Goal: Task Accomplishment & Management: Complete application form

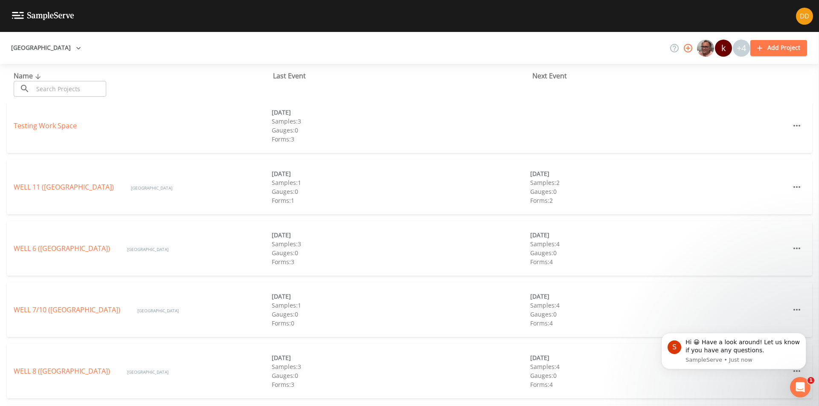
scroll to position [189, 0]
drag, startPoint x: 76, startPoint y: 380, endPoint x: 76, endPoint y: 375, distance: 4.7
click at [76, 378] on div "WELL 9 ([GEOGRAPHIC_DATA]) [GEOGRAPHIC_DATA] [DATE] Samples: 5 Gauges: 0 Forms:…" at bounding box center [409, 372] width 805 height 55
click at [76, 375] on link "WELL 9 ([GEOGRAPHIC_DATA])" at bounding box center [62, 372] width 96 height 9
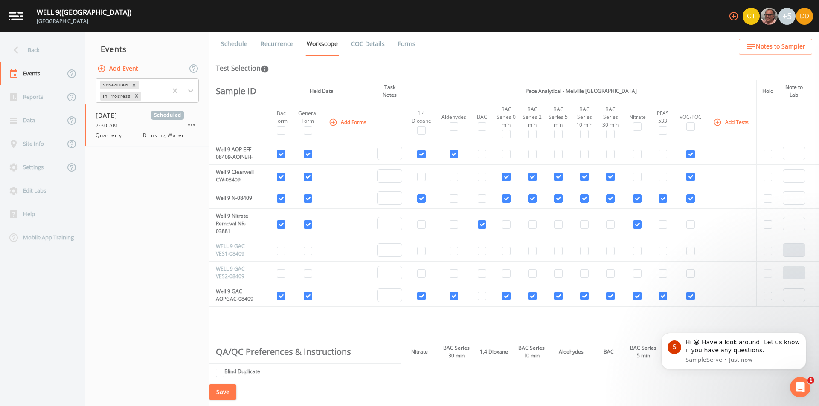
click at [114, 65] on button "Add Event" at bounding box center [119, 69] width 46 height 16
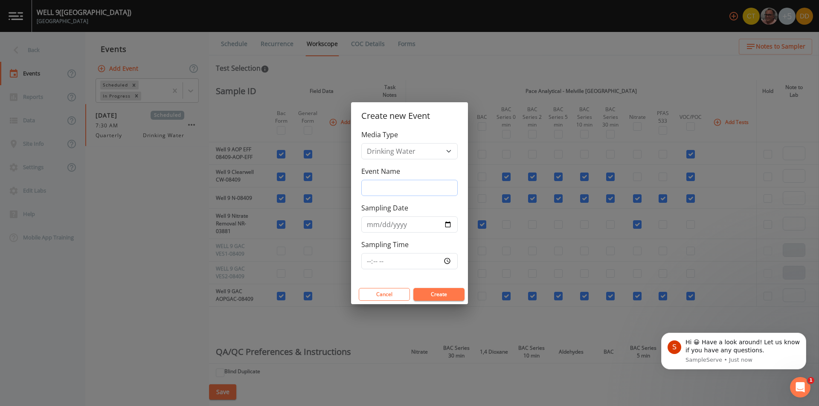
click at [426, 180] on input "Event Name" at bounding box center [409, 188] width 96 height 16
type input "monthly"
click at [446, 226] on input "Sampling Date" at bounding box center [409, 225] width 96 height 16
type input "[DATE]"
click at [408, 263] on input "Sampling Time" at bounding box center [409, 261] width 96 height 16
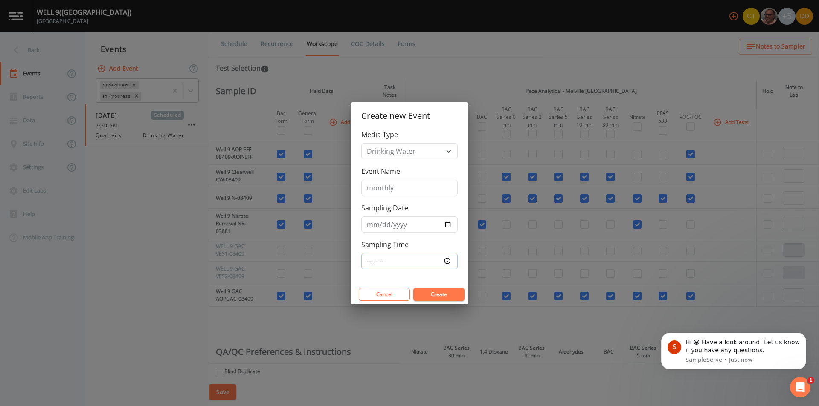
type input "07:30"
click at [434, 244] on div "Sampling Time 07:30" at bounding box center [409, 255] width 96 height 30
click at [438, 292] on button "Create" at bounding box center [438, 294] width 51 height 13
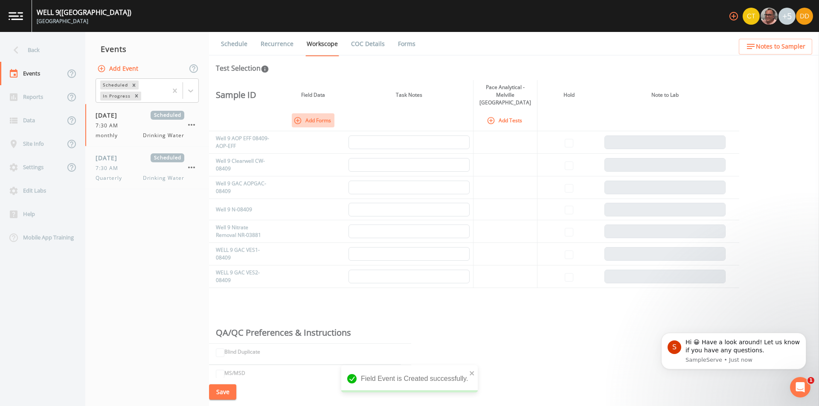
drag, startPoint x: 298, startPoint y: 112, endPoint x: 303, endPoint y: 120, distance: 9.2
click at [299, 116] on icon "button" at bounding box center [297, 120] width 9 height 9
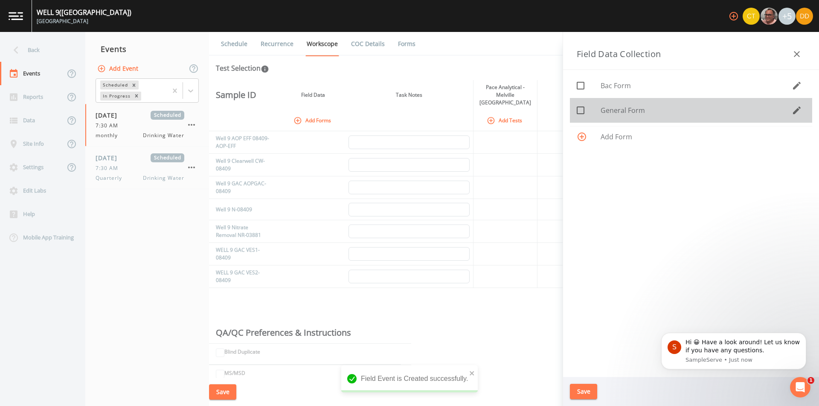
click at [641, 111] on span "General Form" at bounding box center [695, 110] width 191 height 10
checkbox input "true"
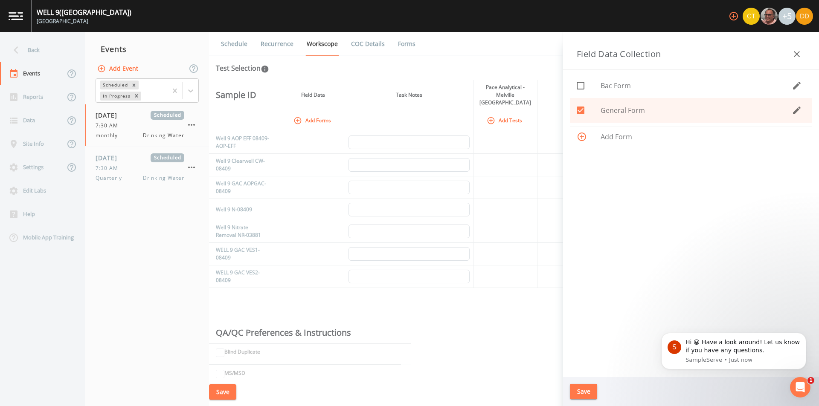
click at [582, 394] on button "Save" at bounding box center [583, 392] width 27 height 16
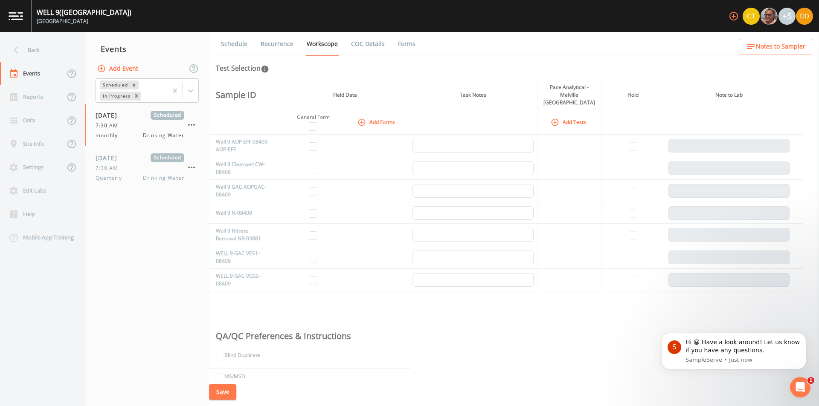
click at [584, 116] on button "Add Tests" at bounding box center [569, 122] width 41 height 14
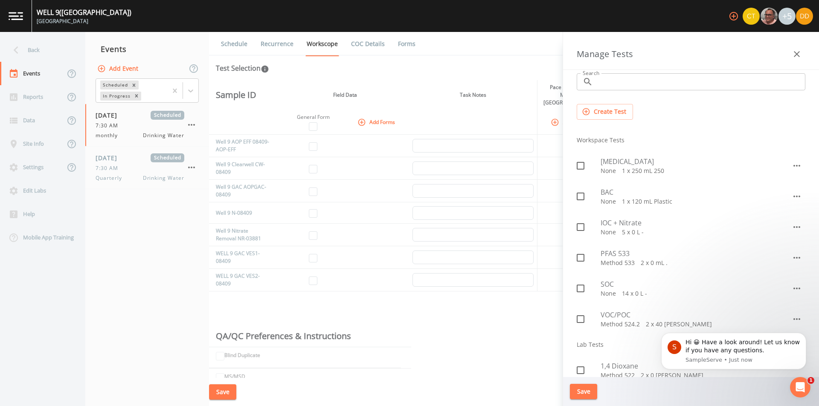
scroll to position [43, 0]
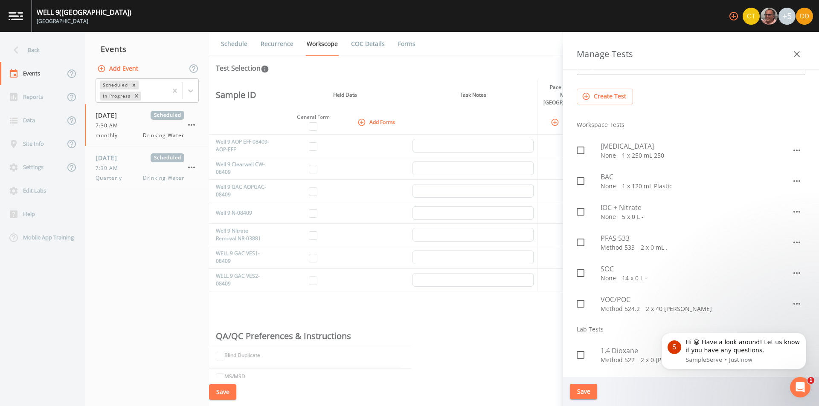
click at [592, 243] on div at bounding box center [589, 243] width 24 height 18
checkbox input "true"
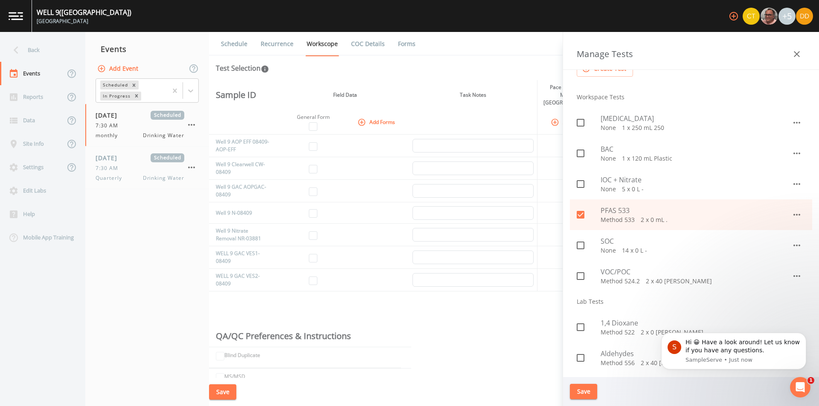
scroll to position [85, 0]
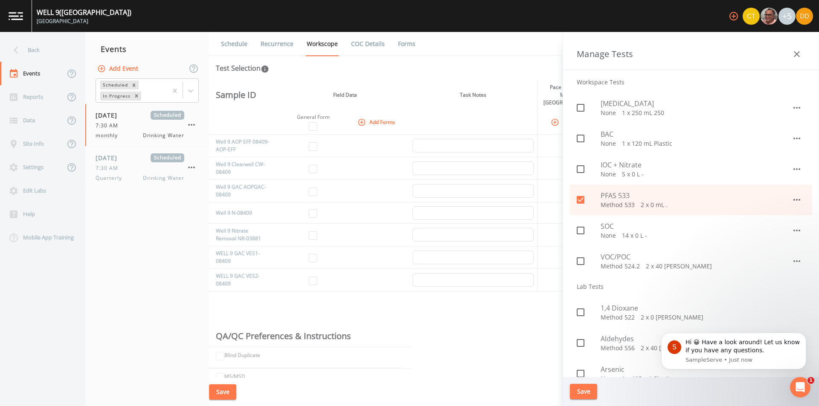
click at [598, 275] on div "VOC/POC Method 524.2   2 x 40 [PERSON_NAME]" at bounding box center [691, 261] width 242 height 31
checkbox input "true"
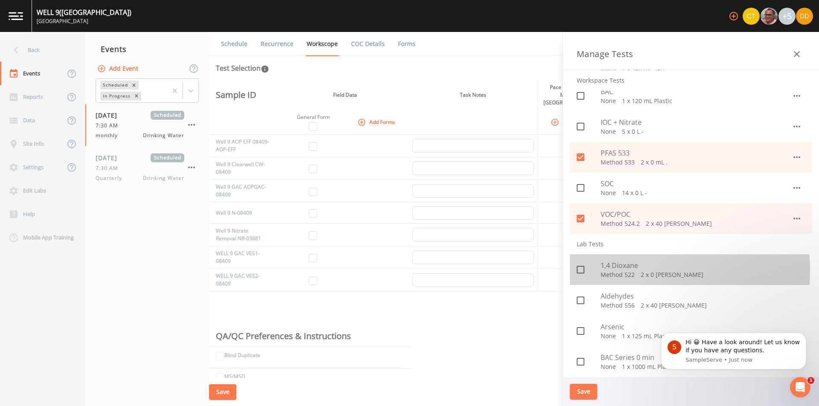
click at [600, 271] on div at bounding box center [589, 270] width 24 height 18
checkbox input "true"
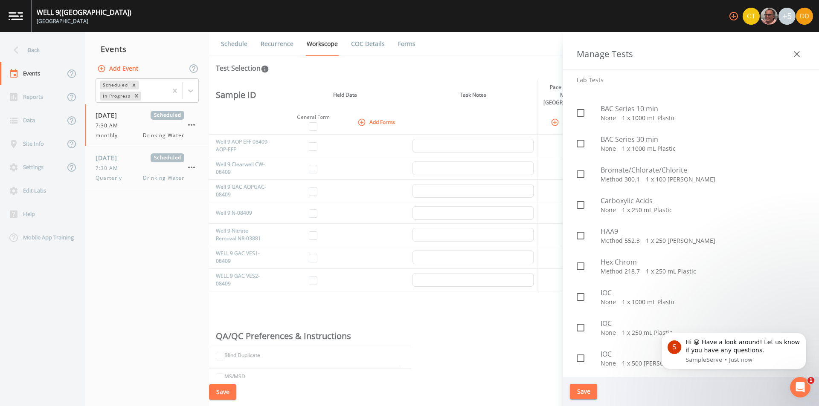
scroll to position [682, 0]
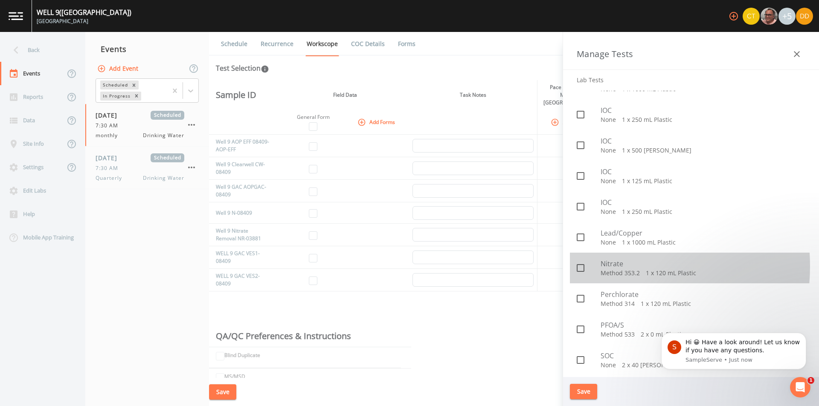
click at [605, 267] on span "Nitrate" at bounding box center [702, 264] width 205 height 10
checkbox input "true"
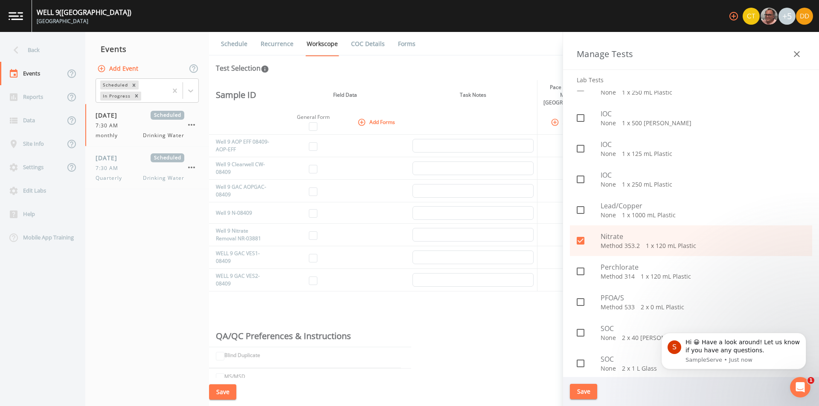
scroll to position [768, 0]
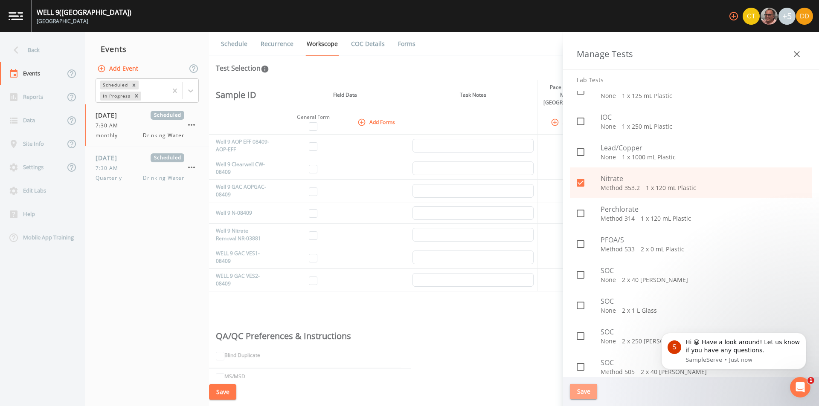
click at [583, 394] on button "Save" at bounding box center [583, 392] width 27 height 16
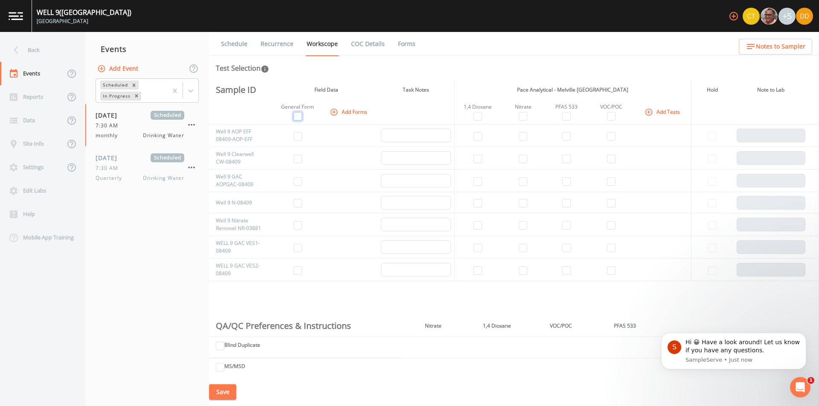
click at [295, 116] on input "checkbox" at bounding box center [297, 116] width 9 height 9
checkbox input "true"
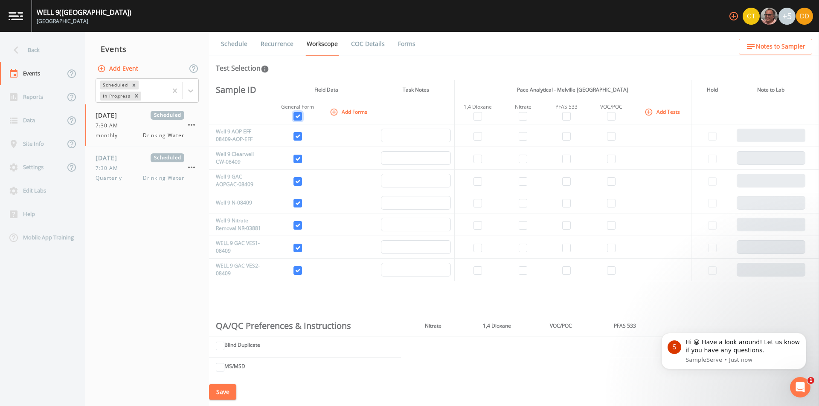
checkbox input "true"
click at [301, 226] on input "checkbox" at bounding box center [297, 225] width 9 height 9
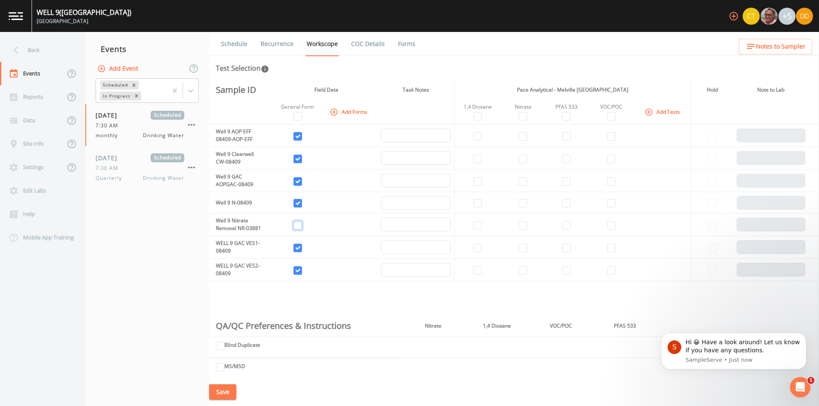
checkbox input "false"
click at [296, 220] on td at bounding box center [298, 225] width 46 height 23
drag, startPoint x: 294, startPoint y: 217, endPoint x: 295, endPoint y: 227, distance: 10.7
click at [294, 219] on td at bounding box center [298, 225] width 46 height 23
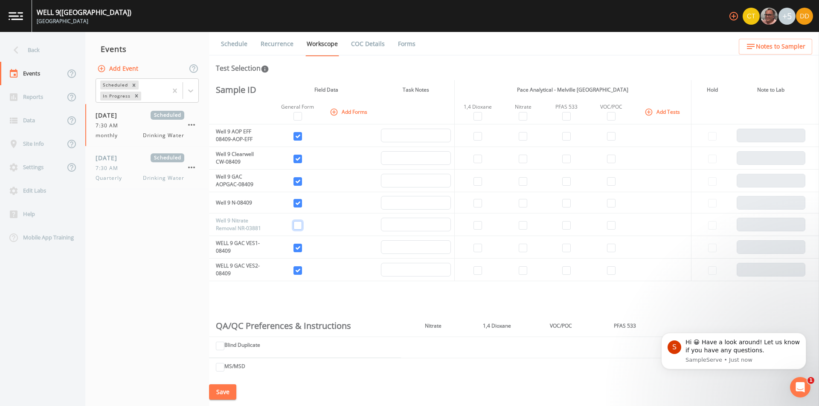
click at [295, 227] on input "checkbox" at bounding box center [297, 225] width 9 height 9
checkbox input "true"
click at [294, 249] on input "checkbox" at bounding box center [297, 248] width 9 height 9
checkbox input "false"
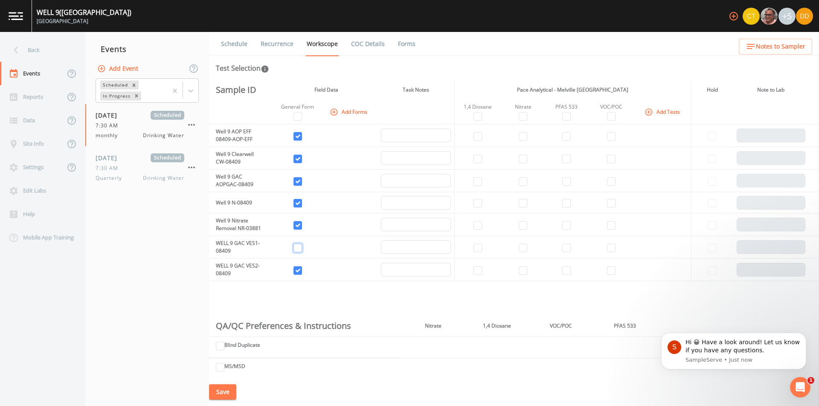
checkbox input "false"
click at [302, 270] on input "checkbox" at bounding box center [297, 271] width 9 height 9
checkbox input "false"
click at [476, 136] on input "checkbox" at bounding box center [477, 136] width 9 height 9
checkbox input "true"
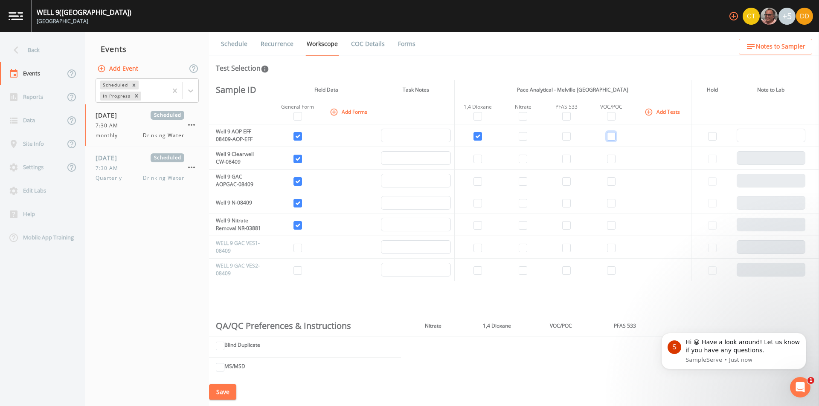
click at [608, 135] on input "checkbox" at bounding box center [611, 136] width 9 height 9
checkbox input "true"
click at [609, 159] on input "checkbox" at bounding box center [611, 159] width 9 height 9
checkbox input "true"
click at [476, 179] on input "checkbox" at bounding box center [477, 181] width 9 height 9
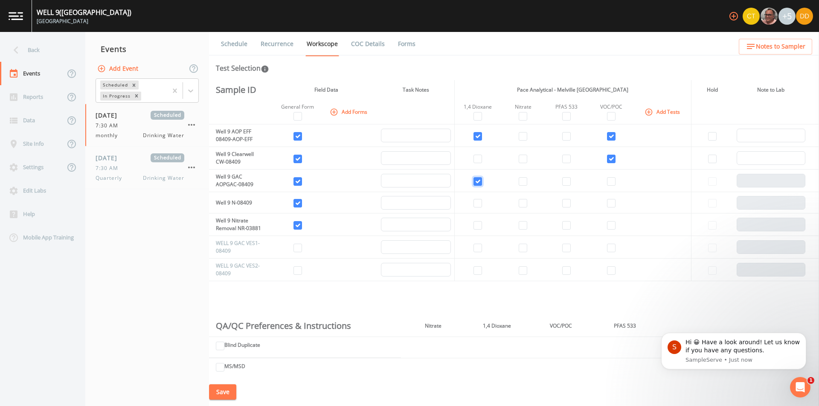
checkbox input "true"
click at [521, 181] on input "checkbox" at bounding box center [523, 181] width 9 height 9
checkbox input "true"
click at [570, 181] on td at bounding box center [566, 181] width 42 height 23
click at [567, 181] on input "checkbox" at bounding box center [566, 181] width 9 height 9
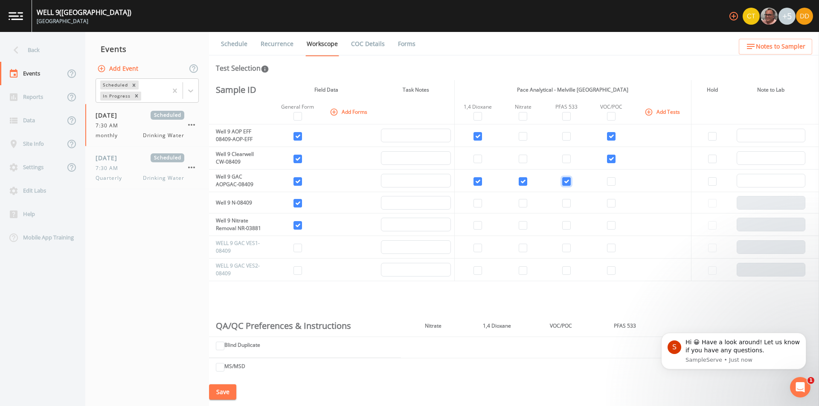
checkbox input "true"
click at [608, 179] on input "checkbox" at bounding box center [611, 181] width 9 height 9
checkbox input "true"
click at [519, 206] on input "checkbox" at bounding box center [523, 203] width 9 height 9
checkbox input "true"
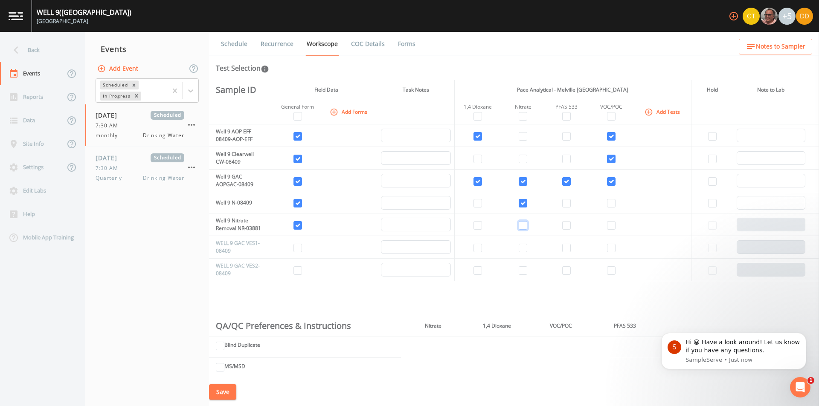
click at [523, 225] on input "checkbox" at bounding box center [523, 225] width 9 height 9
checkbox input "true"
click at [223, 396] on button "Save" at bounding box center [222, 393] width 27 height 16
click at [230, 391] on button "Save" at bounding box center [222, 393] width 27 height 16
